Goal: Navigation & Orientation: Go to known website

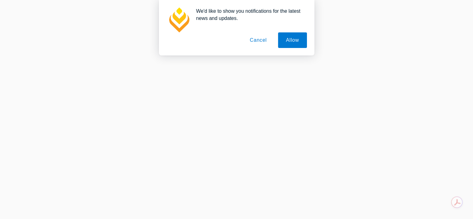
click at [261, 37] on button "Cancel" at bounding box center [258, 40] width 33 height 16
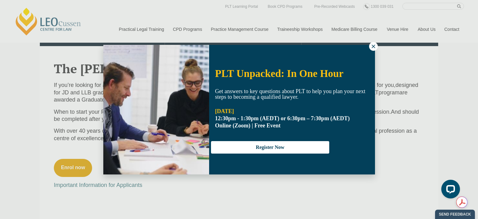
click at [371, 45] on icon at bounding box center [373, 47] width 6 height 6
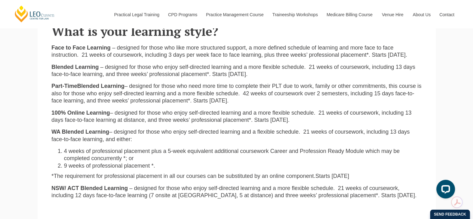
scroll to position [841, 0]
